Goal: Task Accomplishment & Management: Manage account settings

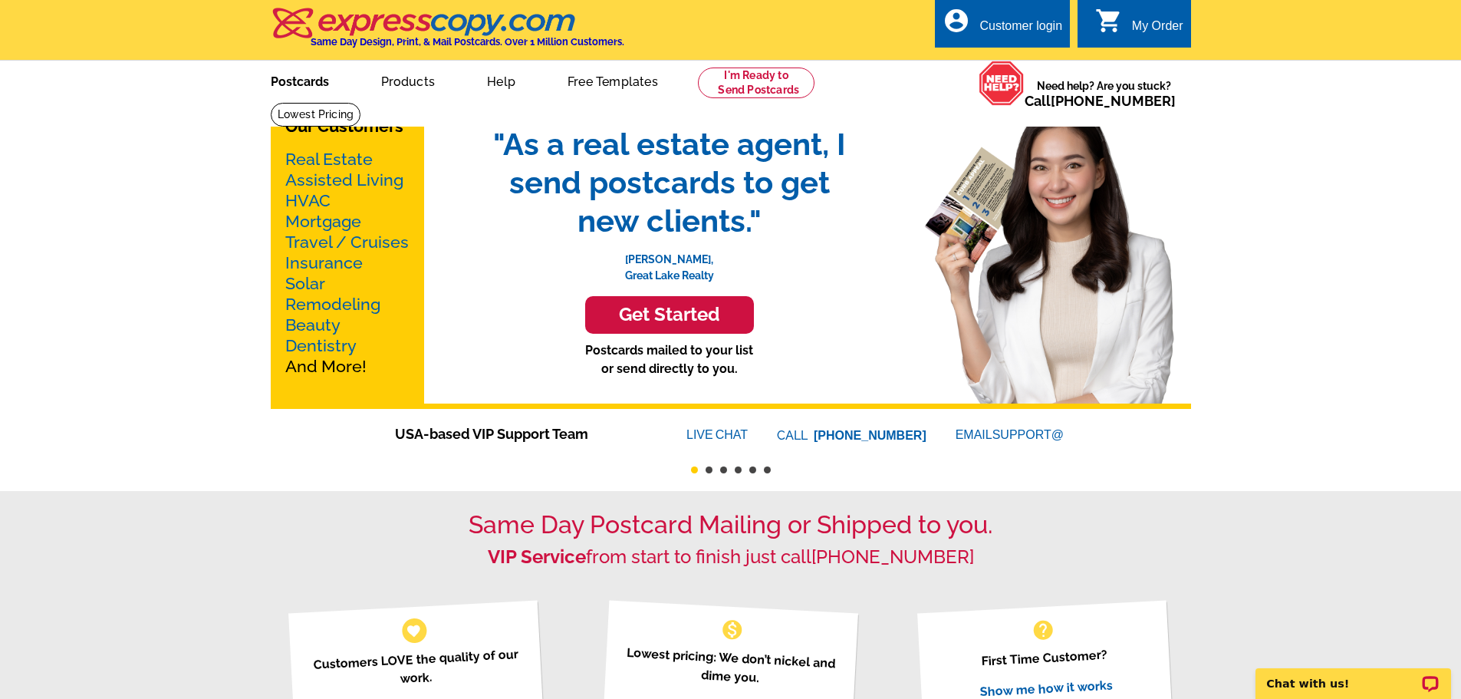
click at [289, 81] on link "Postcards" at bounding box center [299, 80] width 107 height 36
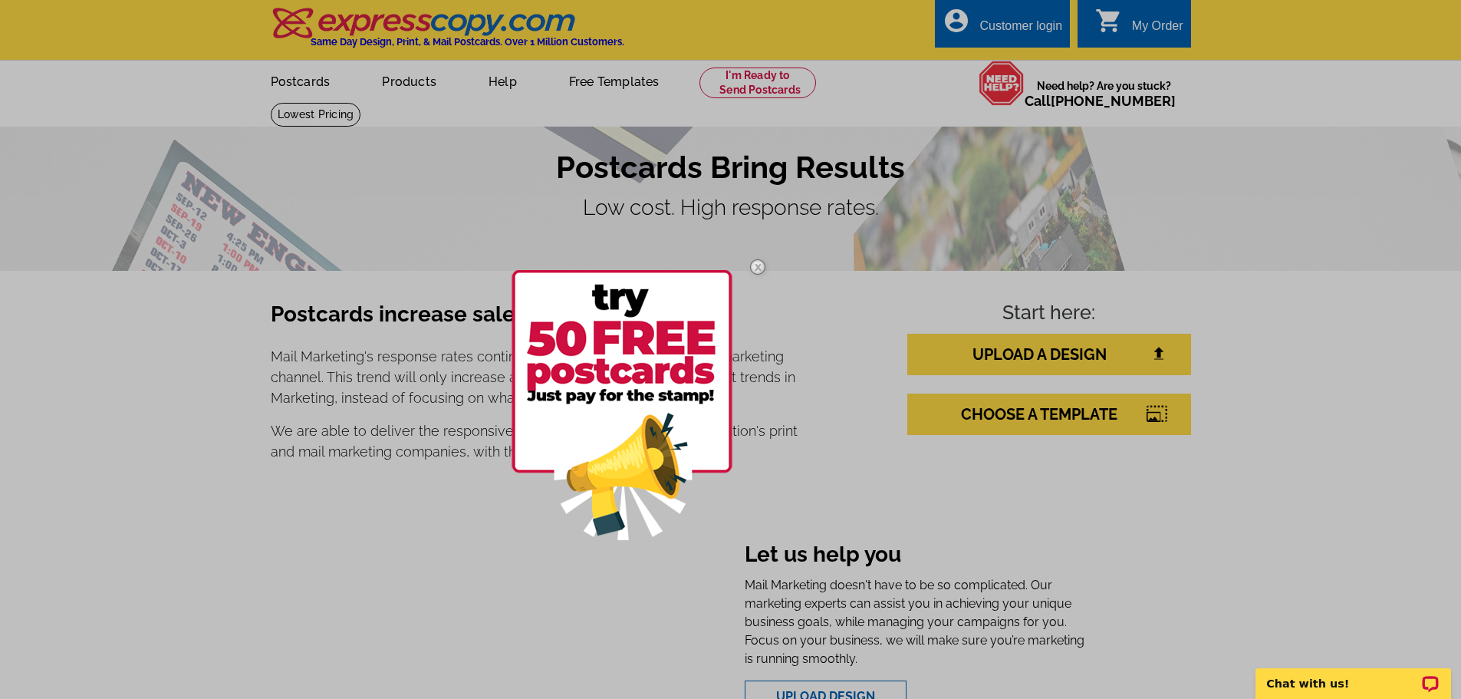
click at [1082, 531] on div at bounding box center [730, 349] width 1461 height 699
click at [1023, 26] on div at bounding box center [730, 349] width 1461 height 699
click at [1023, 31] on div at bounding box center [730, 349] width 1461 height 699
click at [761, 268] on img at bounding box center [757, 267] width 44 height 44
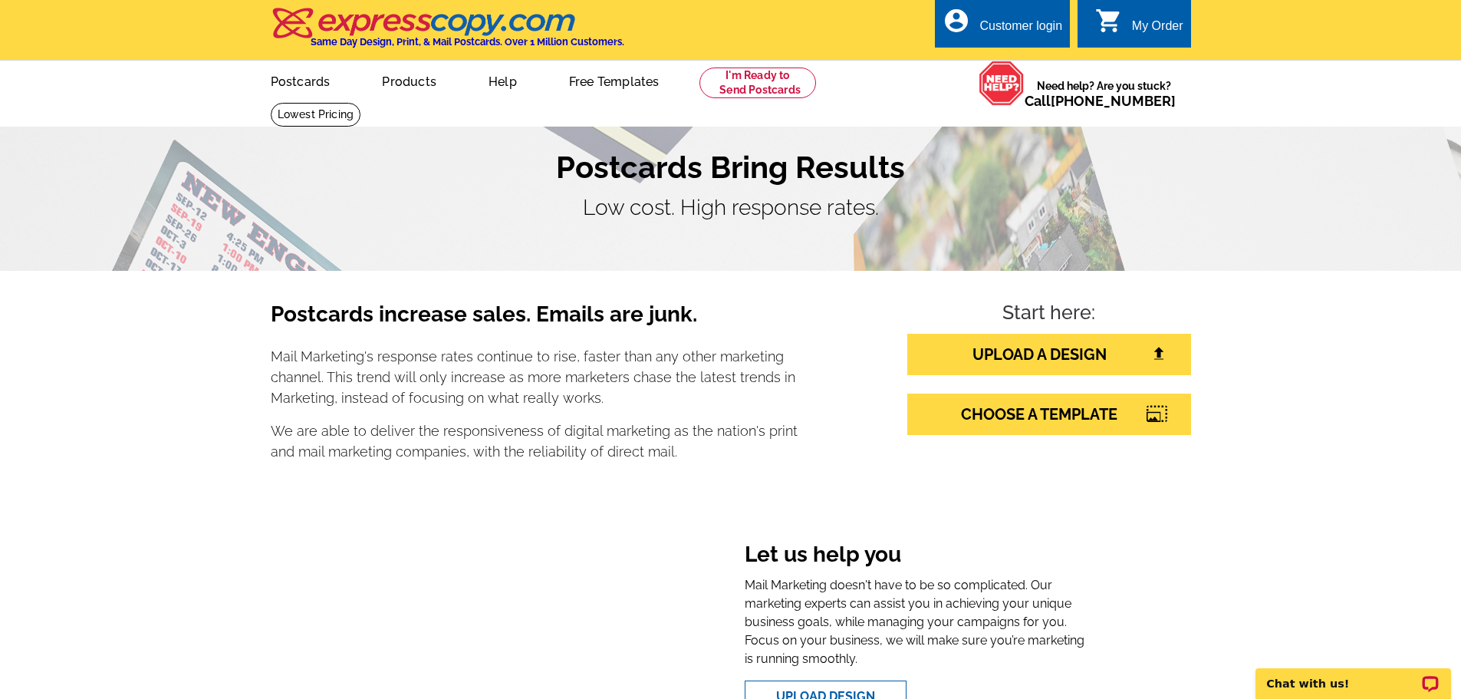
click at [990, 29] on div "Customer login" at bounding box center [1020, 29] width 83 height 21
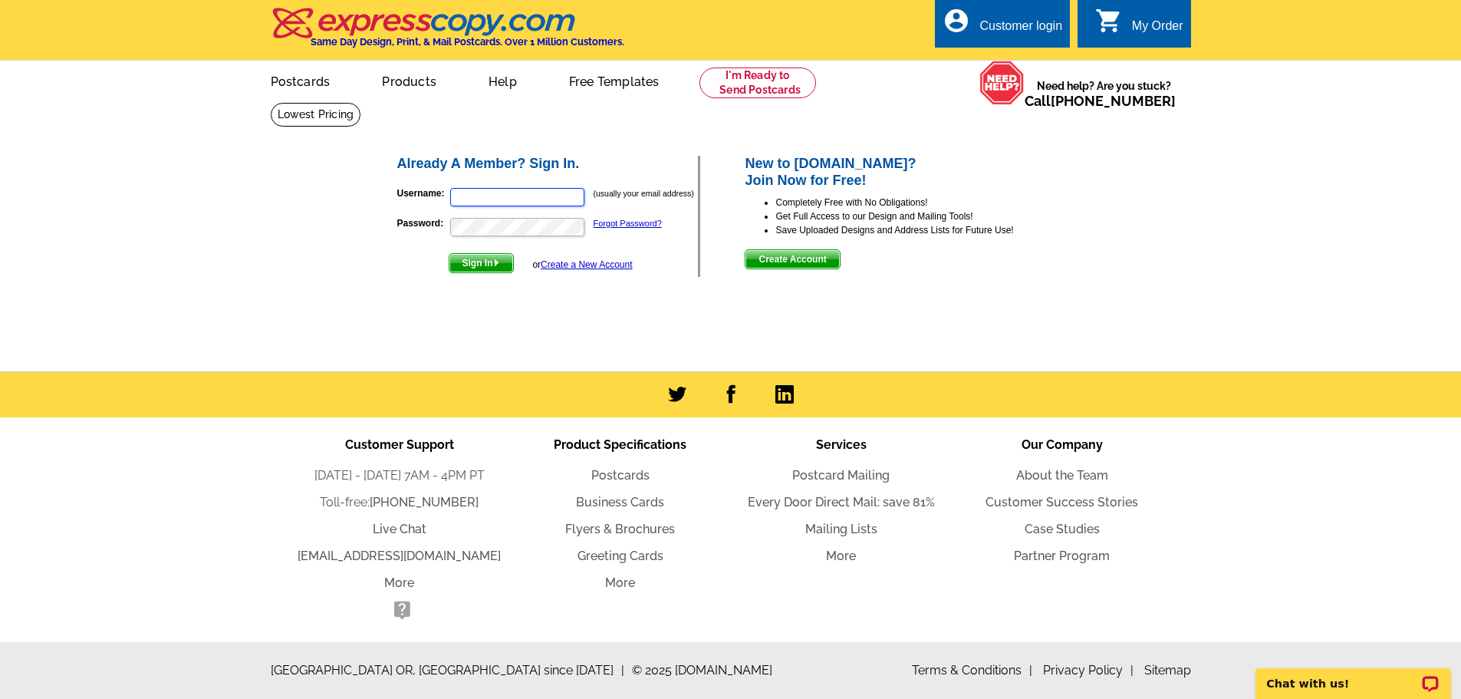
click at [505, 199] on input "Username:" at bounding box center [517, 197] width 134 height 18
type input "[EMAIL_ADDRESS][DOMAIN_NAME]"
click at [470, 261] on span "Sign In" at bounding box center [481, 263] width 64 height 18
